Goal: Task Accomplishment & Management: Manage account settings

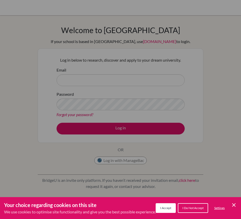
click at [230, 203] on div "I Accept I Do Not Accept Settings Cookie Control Close Icon" at bounding box center [196, 209] width 81 height 12
click at [232, 202] on icon "Cookie Control Close Icon" at bounding box center [234, 205] width 6 height 6
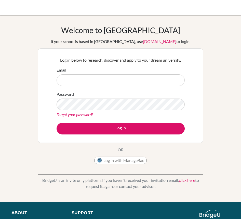
click at [144, 163] on button "Log in with ManageBac" at bounding box center [120, 161] width 53 height 8
type input "storm.darville@lcis.bs"
click at [108, 116] on div "Forgot your password?" at bounding box center [121, 115] width 128 height 6
click at [81, 113] on link "Forgot your password?" at bounding box center [75, 114] width 37 height 5
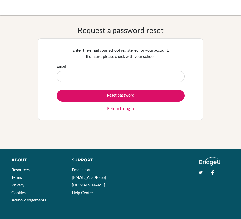
click at [101, 75] on input "Email" at bounding box center [121, 77] width 128 height 12
type input "[EMAIL_ADDRESS][PERSON_NAME][DOMAIN_NAME]"
click at [121, 96] on button "Reset password" at bounding box center [121, 96] width 128 height 12
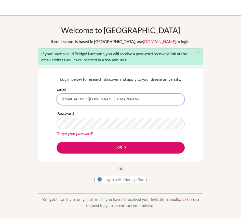
type input "[EMAIL_ADDRESS][PERSON_NAME][DOMAIN_NAME]"
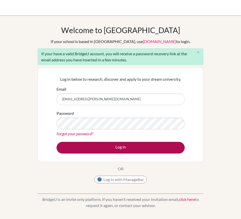
click at [96, 146] on button "Log in" at bounding box center [121, 148] width 128 height 12
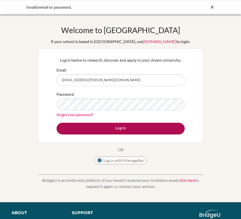
click at [104, 130] on button "Log in" at bounding box center [121, 129] width 128 height 12
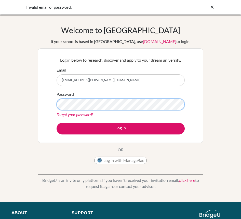
click at [121, 129] on button "Log in" at bounding box center [121, 129] width 128 height 12
